Goal: Task Accomplishment & Management: Use online tool/utility

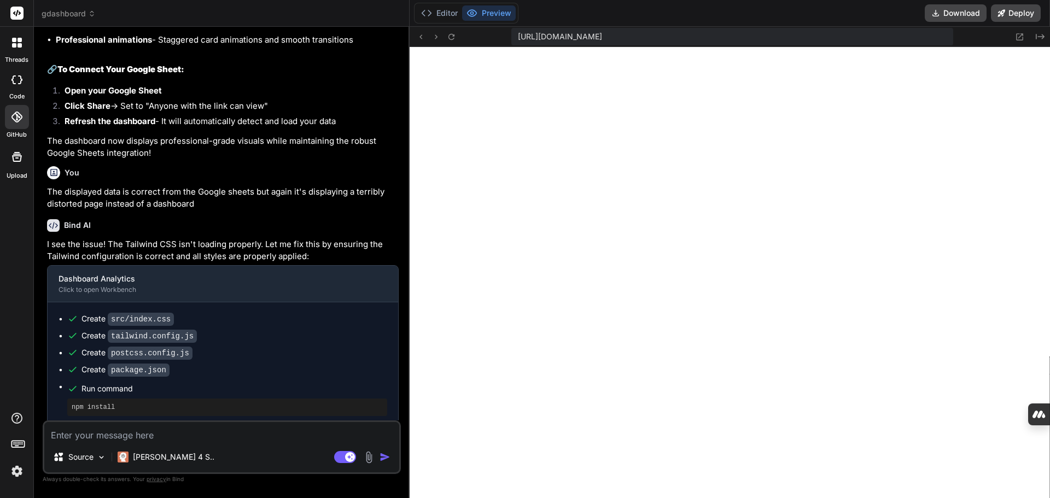
scroll to position [291, 0]
type textarea "x"
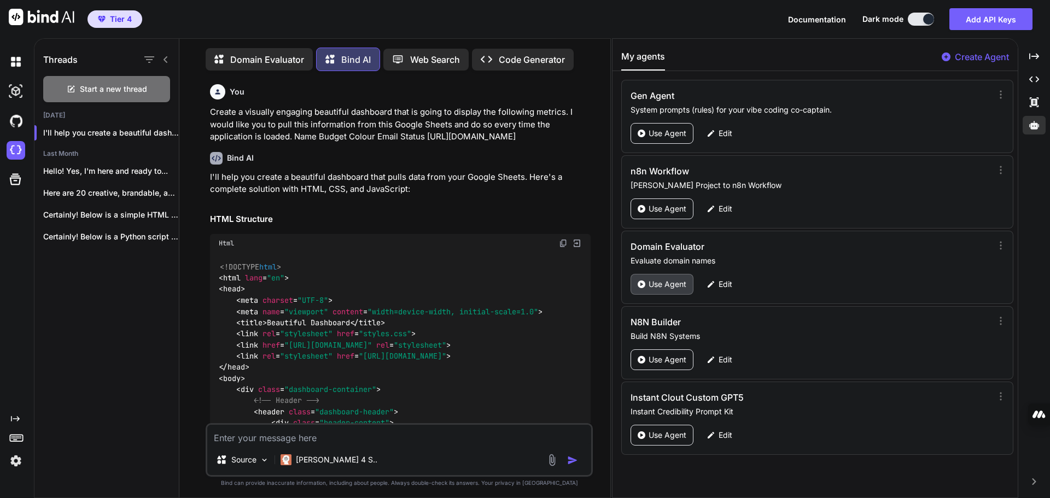
scroll to position [5, 0]
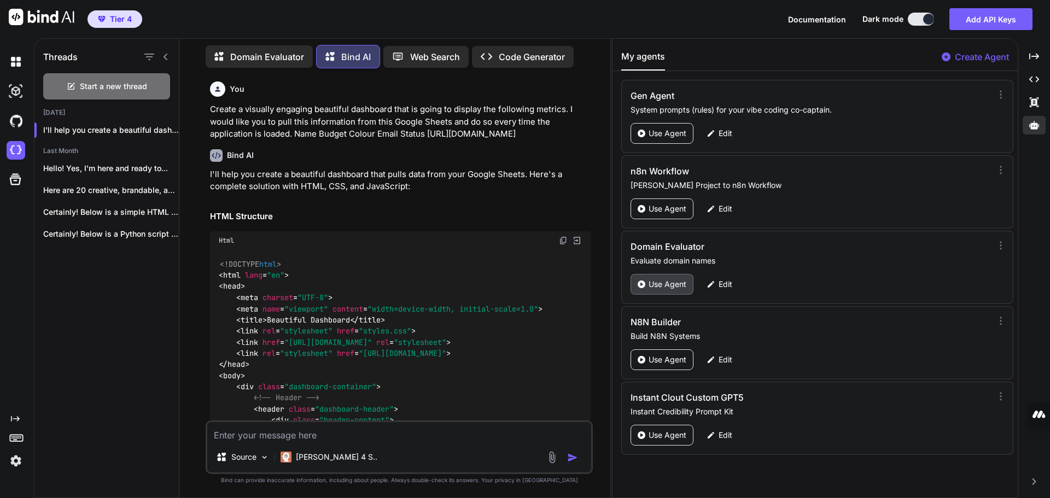
click at [667, 286] on p "Use Agent" at bounding box center [668, 284] width 38 height 11
type textarea "x"
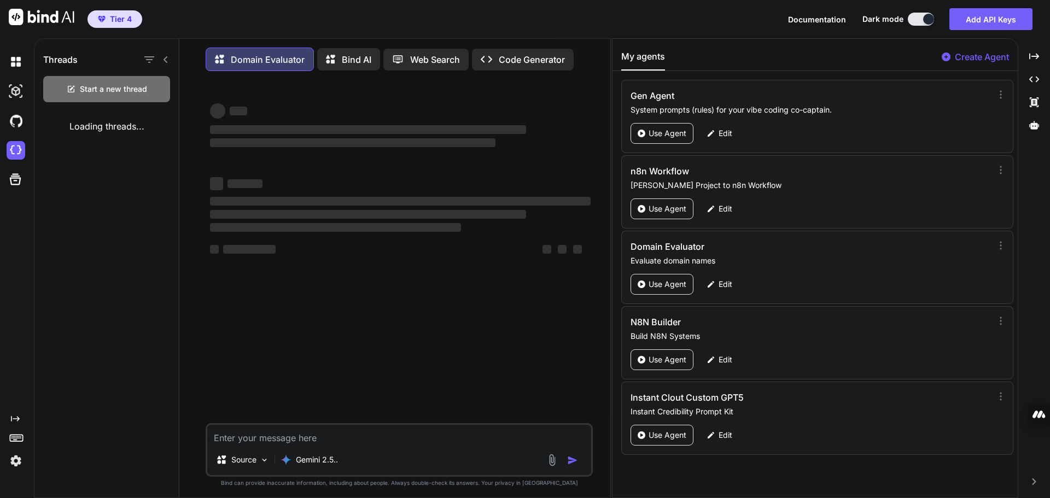
click at [281, 439] on textarea at bounding box center [399, 435] width 384 height 20
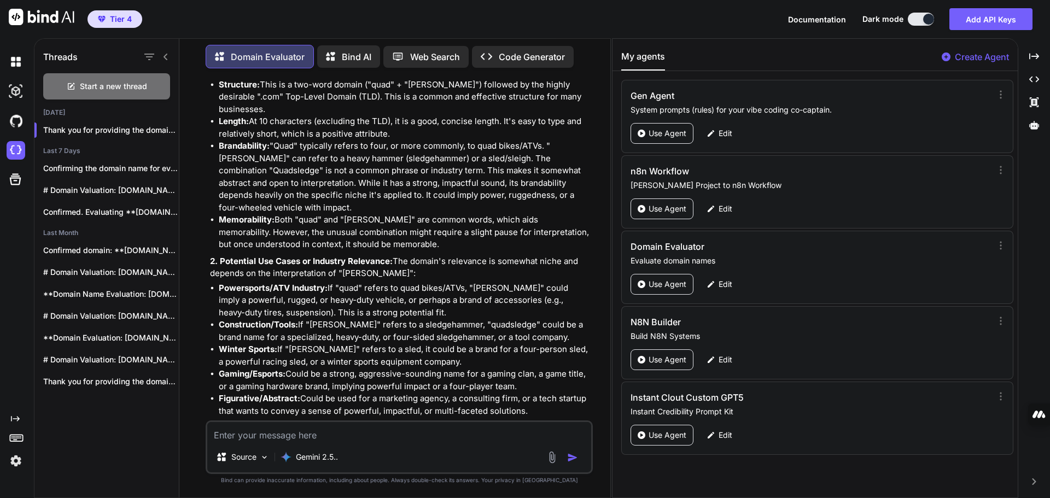
scroll to position [3460, 0]
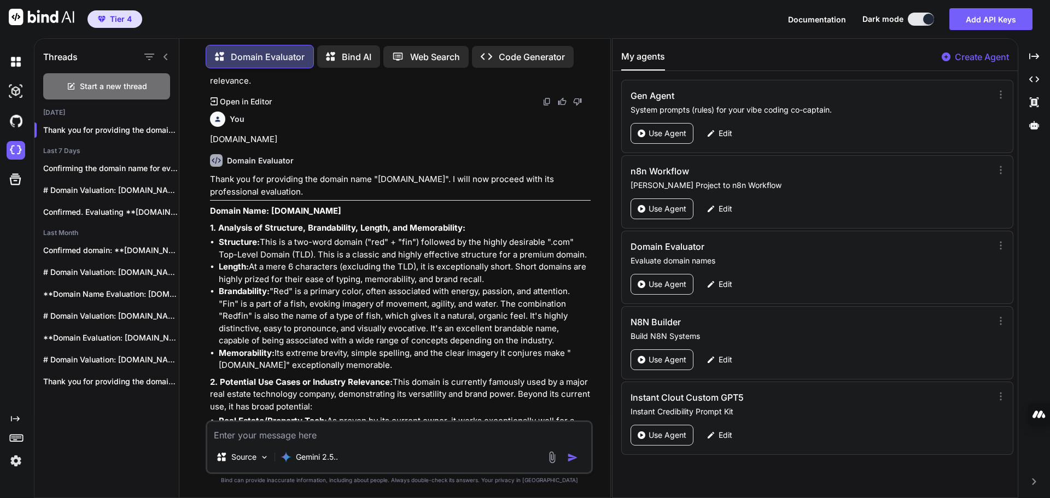
drag, startPoint x: 281, startPoint y: 440, endPoint x: 254, endPoint y: 437, distance: 26.5
click at [254, 437] on textarea at bounding box center [399, 432] width 384 height 20
type textarea "[DOMAIN_NAME]"
click at [571, 457] on img "button" at bounding box center [572, 457] width 11 height 11
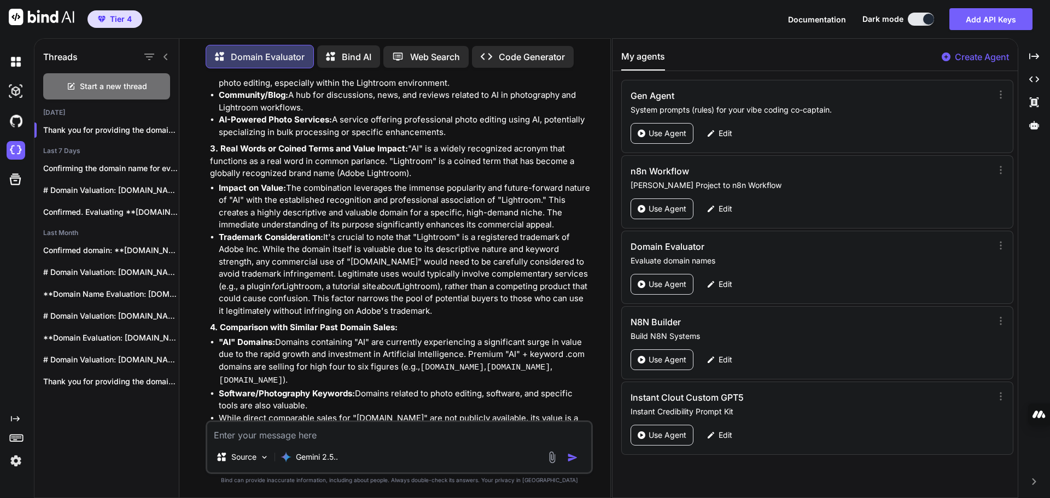
scroll to position [5006, 0]
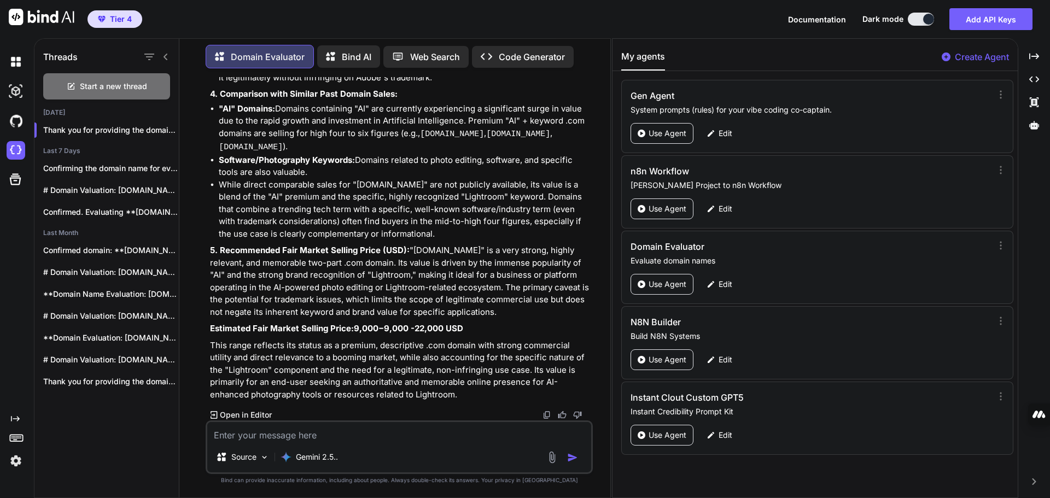
click at [310, 435] on textarea at bounding box center [399, 432] width 384 height 20
paste textarea "[DOMAIN_NAME]"
type textarea "[DOMAIN_NAME]"
click at [567, 459] on img "button" at bounding box center [572, 457] width 11 height 11
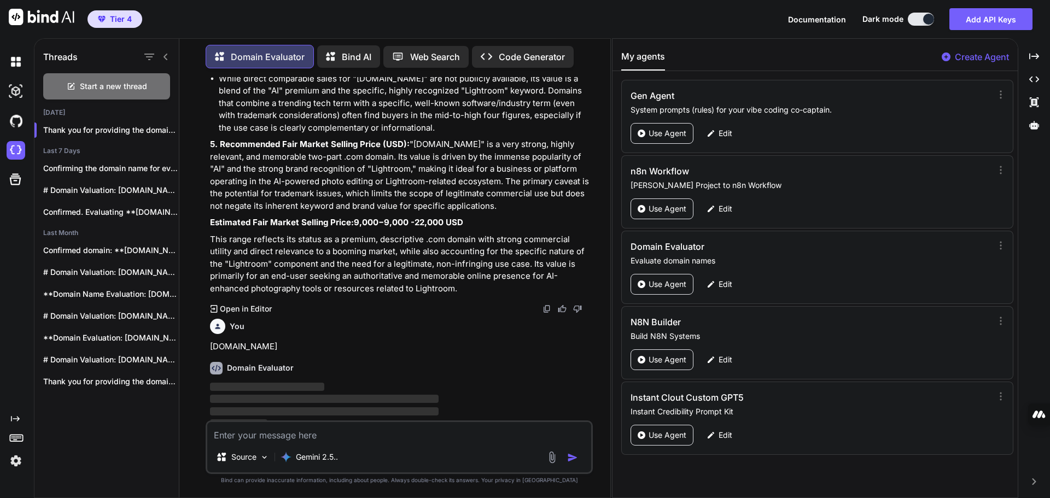
scroll to position [5122, 0]
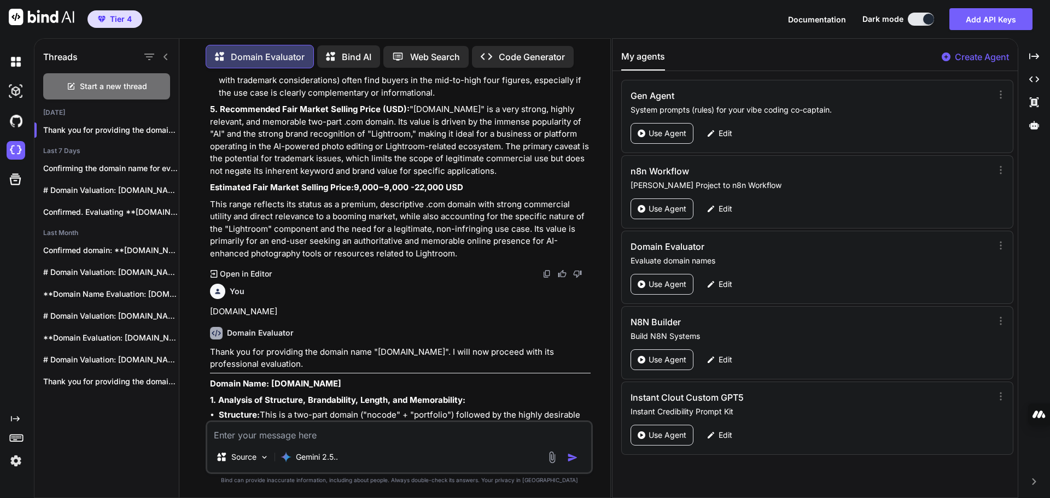
click at [247, 426] on textarea at bounding box center [399, 432] width 384 height 20
click at [247, 436] on textarea at bounding box center [399, 432] width 384 height 20
paste textarea "[DOMAIN_NAME]"
type textarea "[DOMAIN_NAME]"
click at [567, 458] on img "button" at bounding box center [572, 457] width 11 height 11
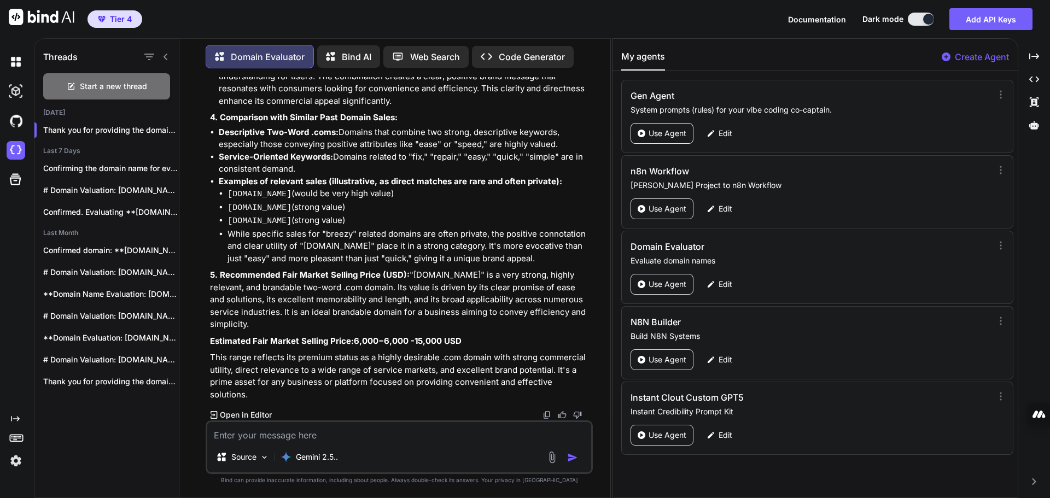
scroll to position [6786, 0]
click at [319, 430] on textarea at bounding box center [399, 432] width 384 height 20
paste textarea "[DOMAIN_NAME]"
type textarea "[DOMAIN_NAME]"
click at [568, 457] on img "button" at bounding box center [572, 457] width 11 height 11
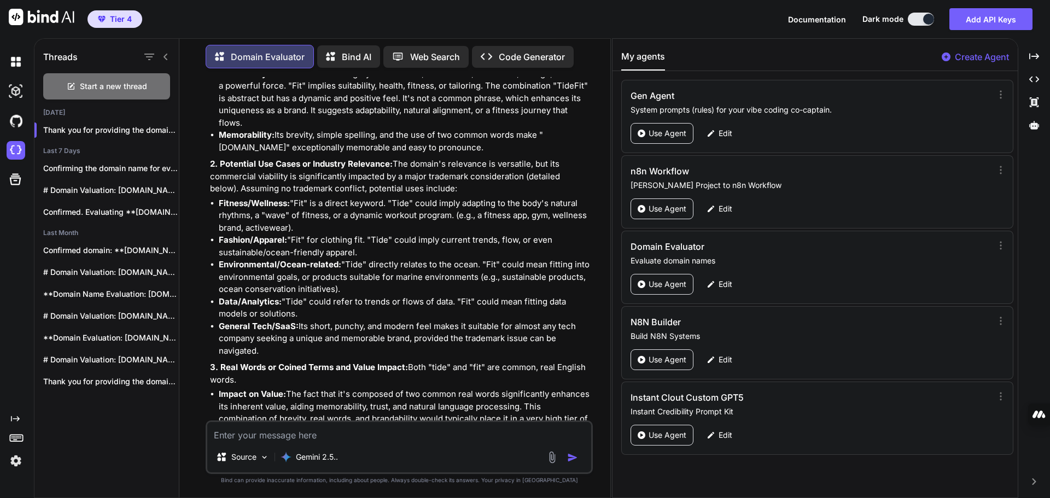
scroll to position [7451, 0]
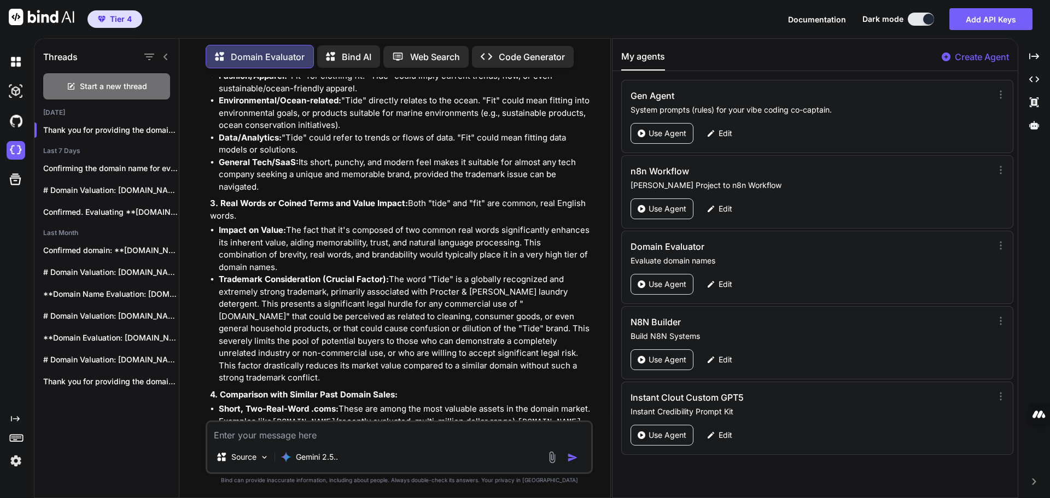
click at [248, 441] on textarea at bounding box center [399, 432] width 384 height 20
paste textarea "[DOMAIN_NAME]"
type textarea "[DOMAIN_NAME]"
click at [569, 460] on img "button" at bounding box center [572, 457] width 11 height 11
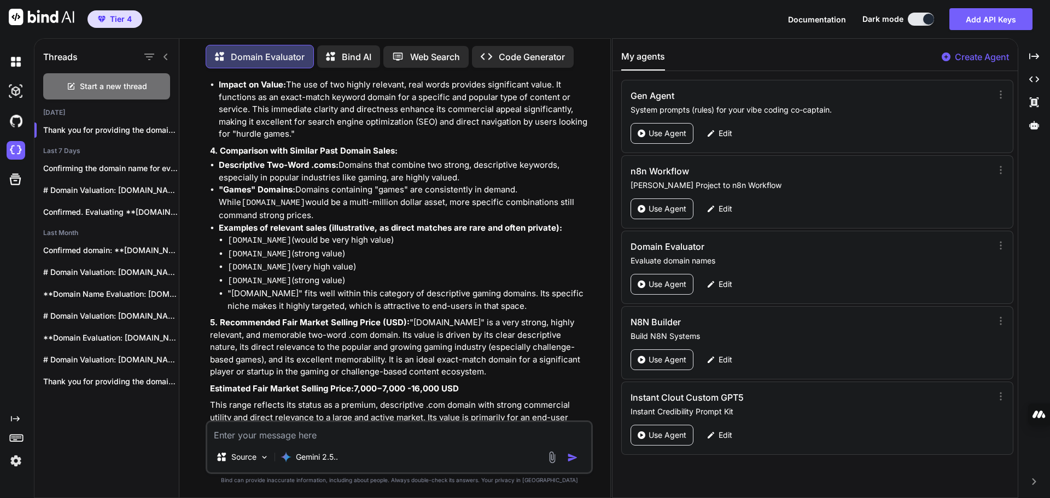
scroll to position [8688, 0]
